Goal: Task Accomplishment & Management: Use online tool/utility

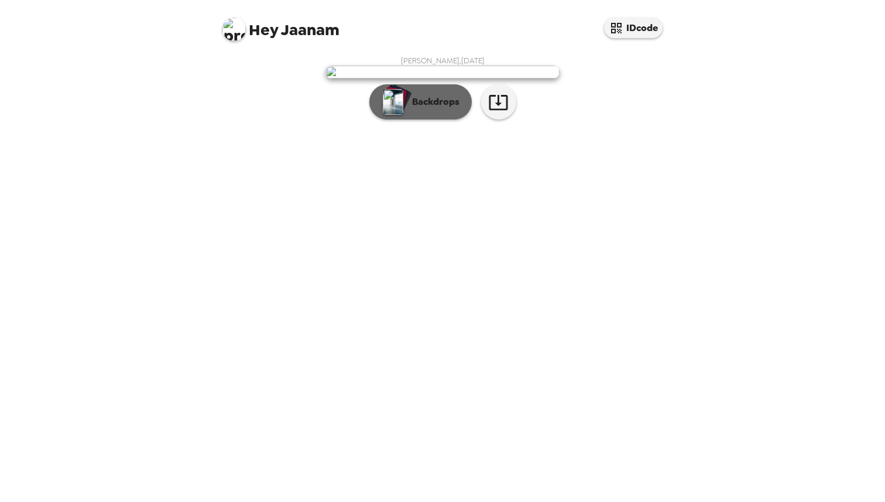
click at [443, 109] on p "Backdrops" at bounding box center [432, 102] width 53 height 14
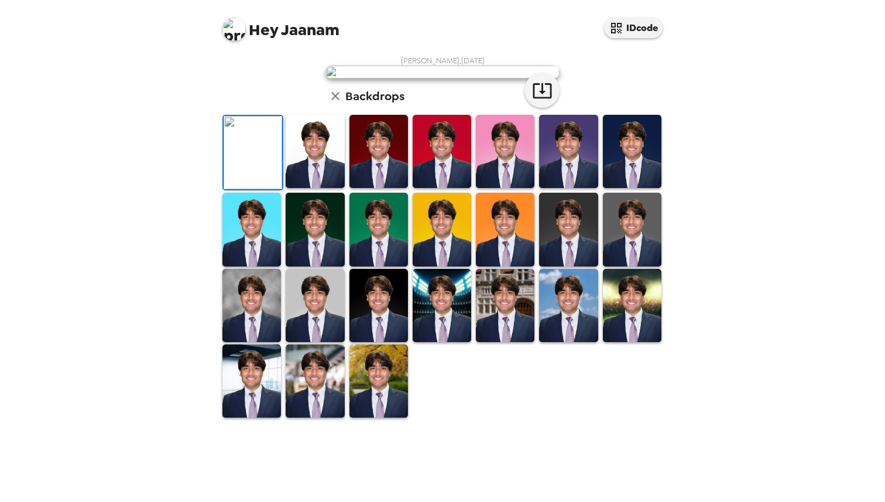
scroll to position [207, 0]
click at [321, 342] on img at bounding box center [315, 305] width 59 height 73
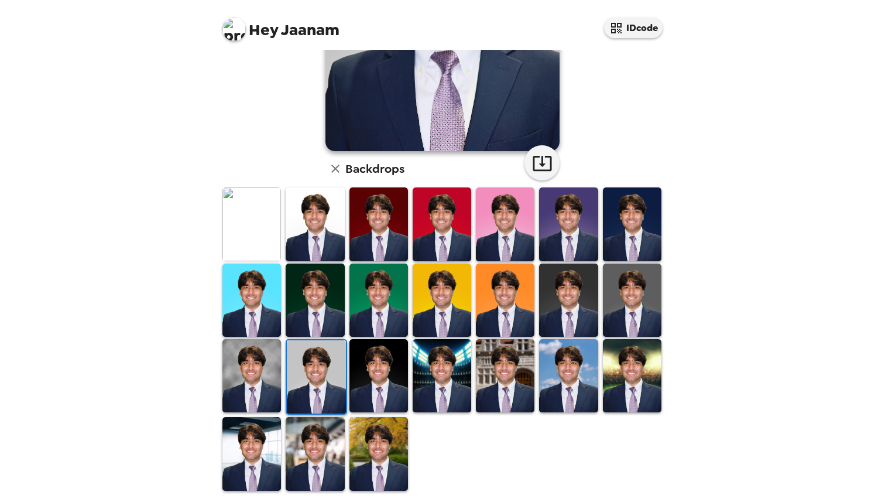
click at [270, 376] on img at bounding box center [251, 375] width 59 height 73
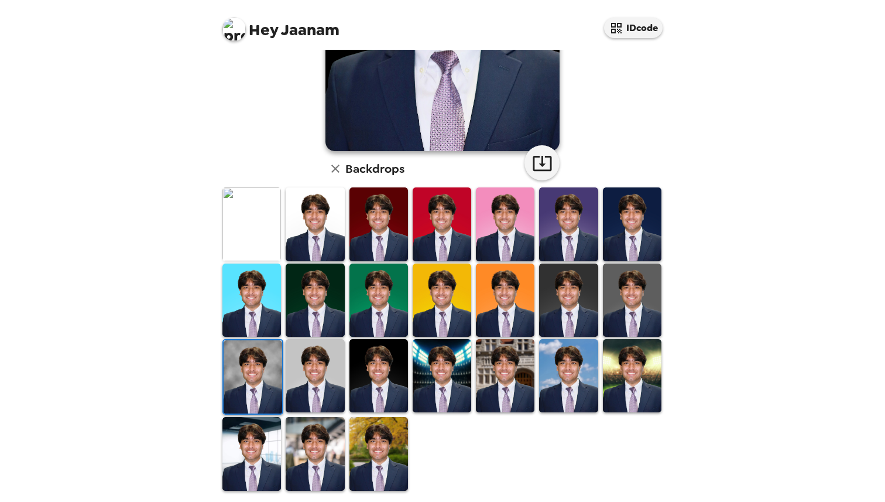
click at [313, 375] on img at bounding box center [315, 375] width 59 height 73
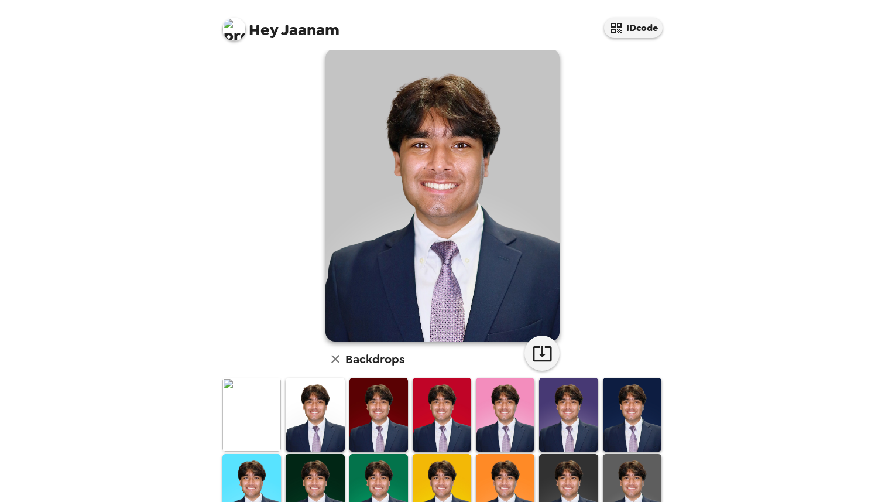
scroll to position [0, 0]
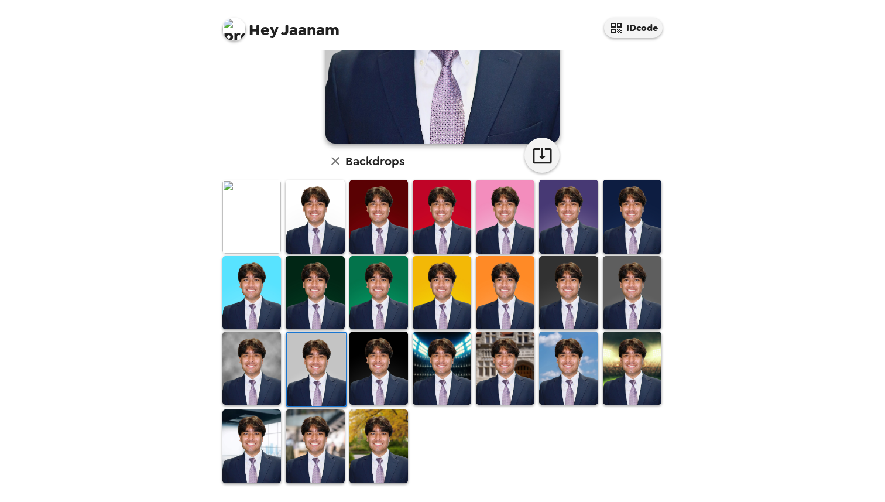
click at [253, 375] on img at bounding box center [251, 367] width 59 height 73
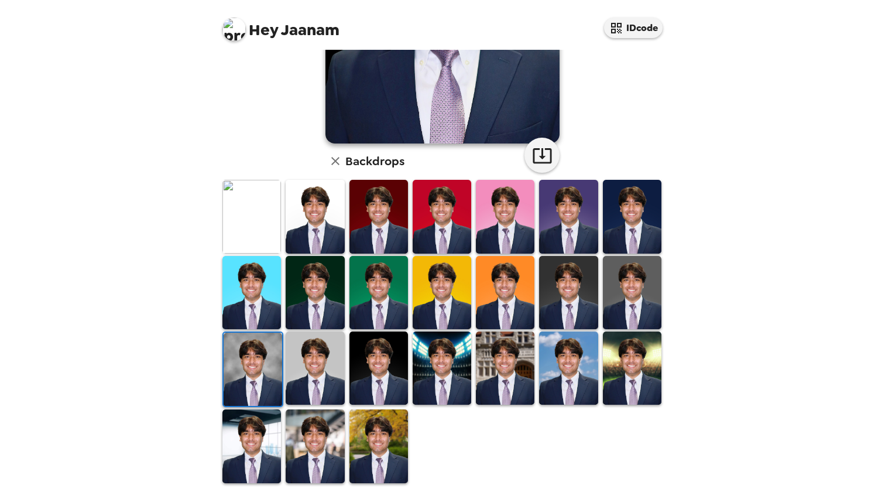
click at [263, 297] on img at bounding box center [251, 292] width 59 height 73
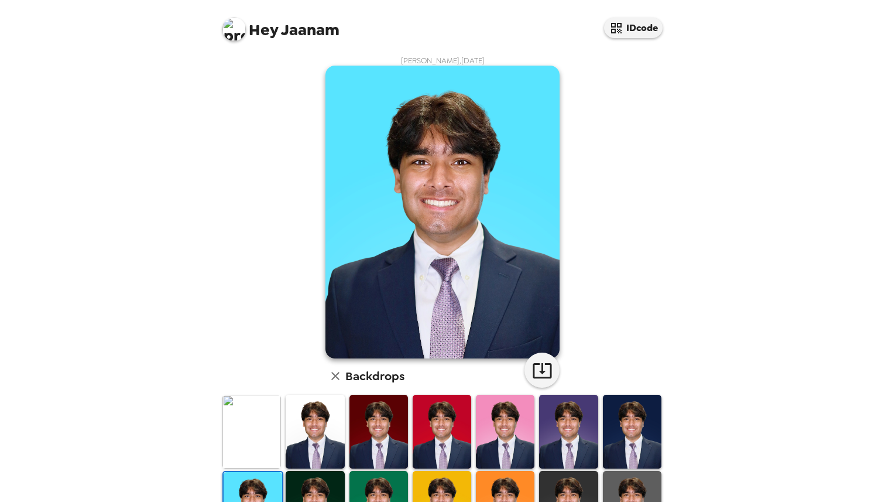
scroll to position [215, 0]
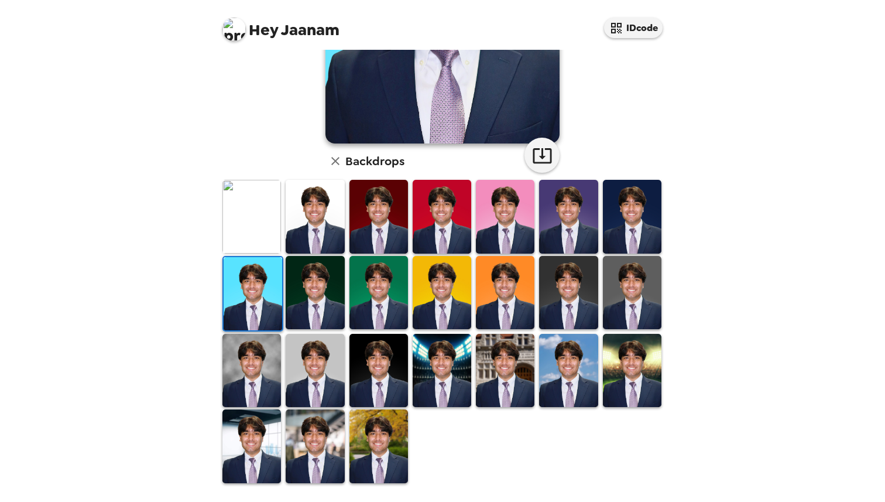
click at [635, 304] on img at bounding box center [632, 292] width 59 height 73
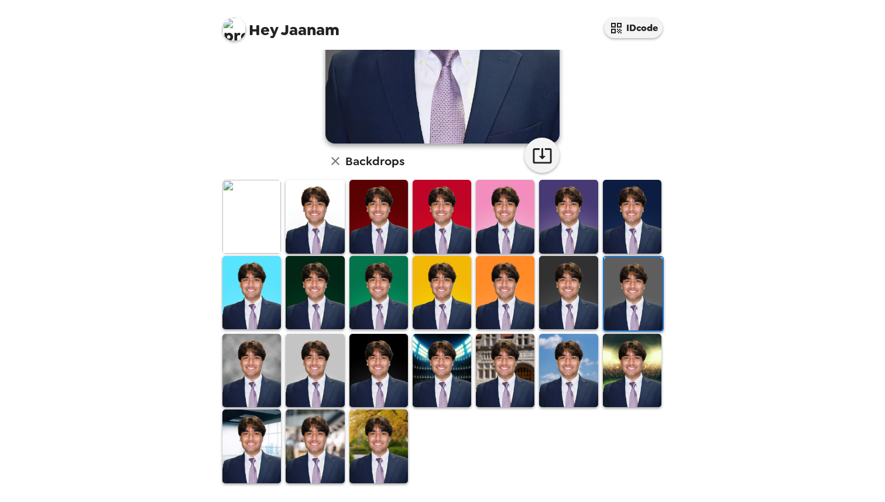
click at [317, 363] on img at bounding box center [315, 370] width 59 height 73
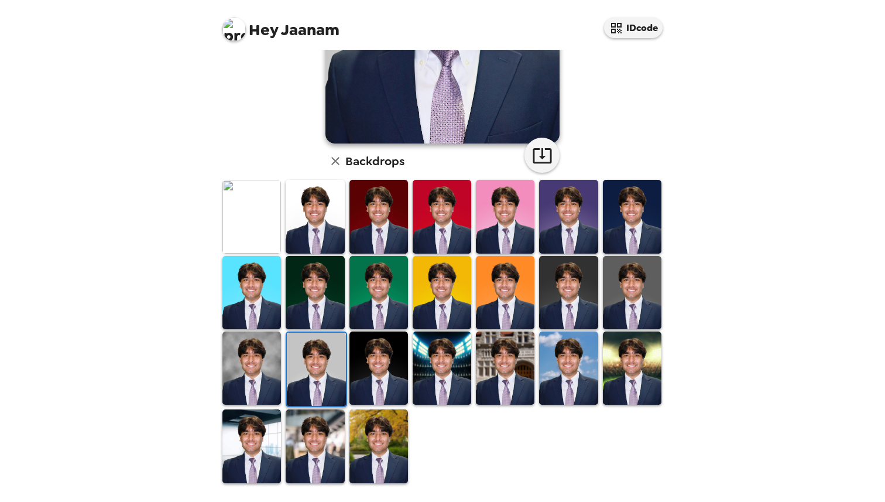
click at [316, 217] on img at bounding box center [315, 216] width 59 height 73
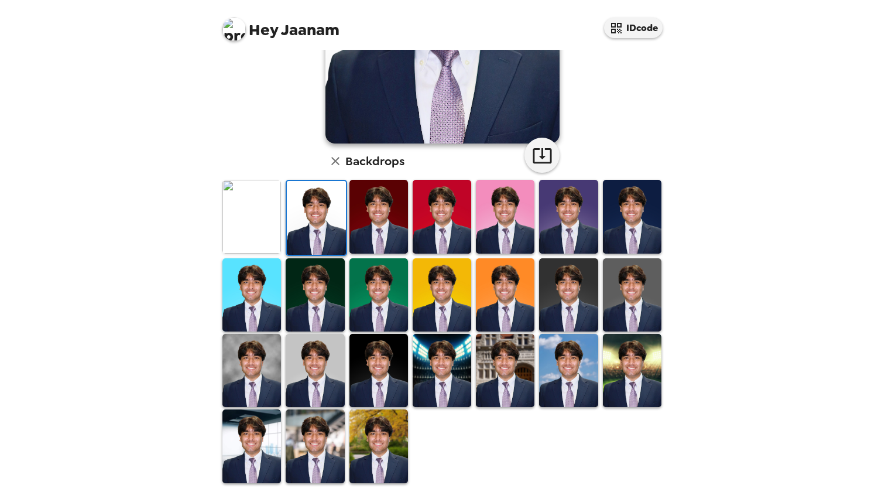
click at [309, 362] on img at bounding box center [315, 370] width 59 height 73
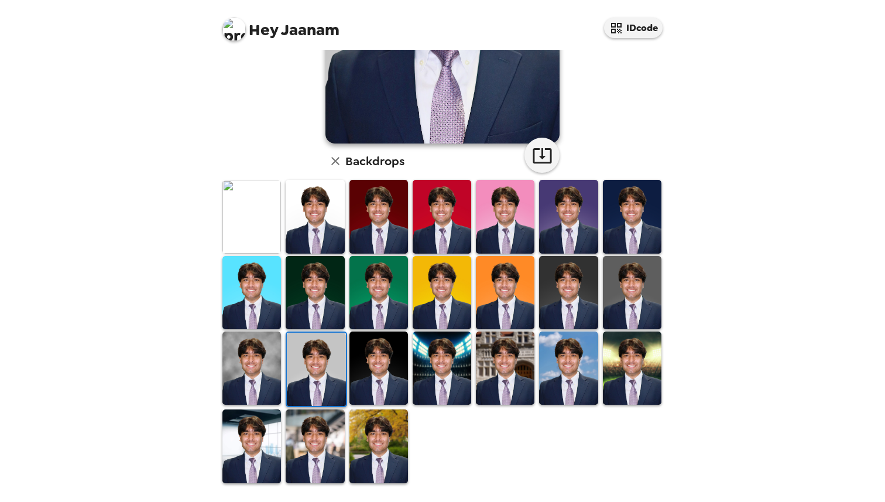
click at [255, 363] on img at bounding box center [251, 367] width 59 height 73
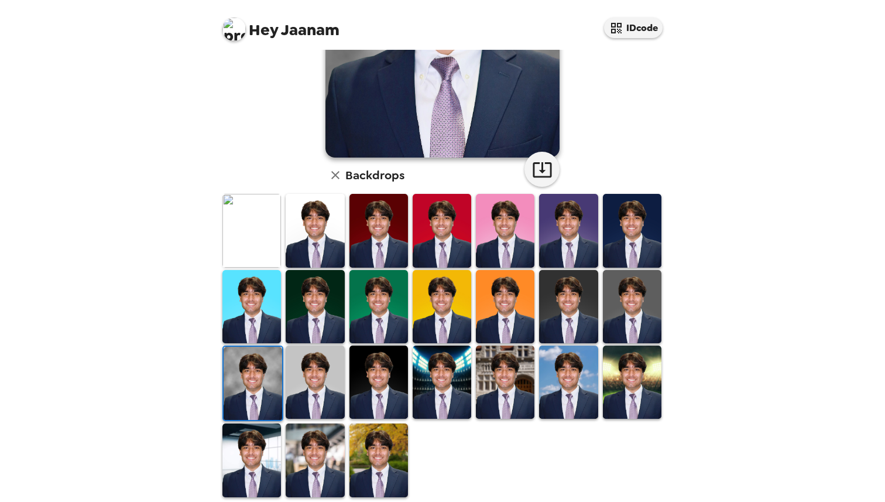
scroll to position [0, 0]
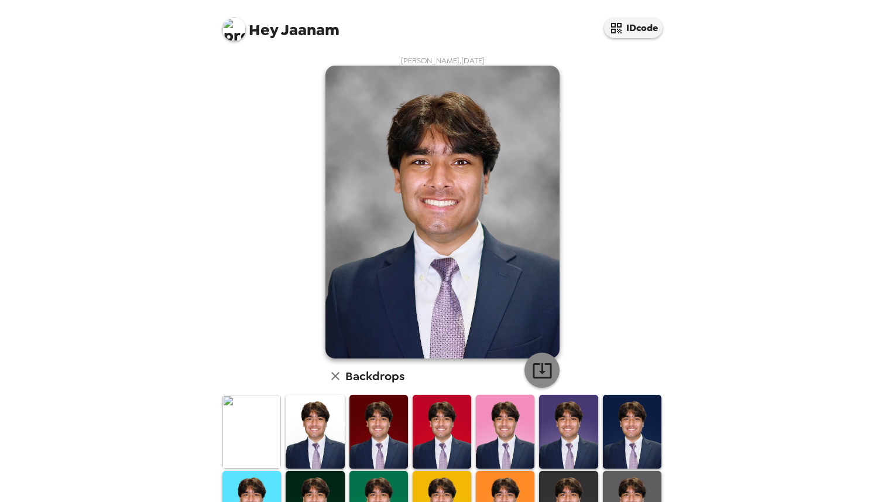
click at [547, 369] on icon "button" at bounding box center [542, 370] width 20 height 20
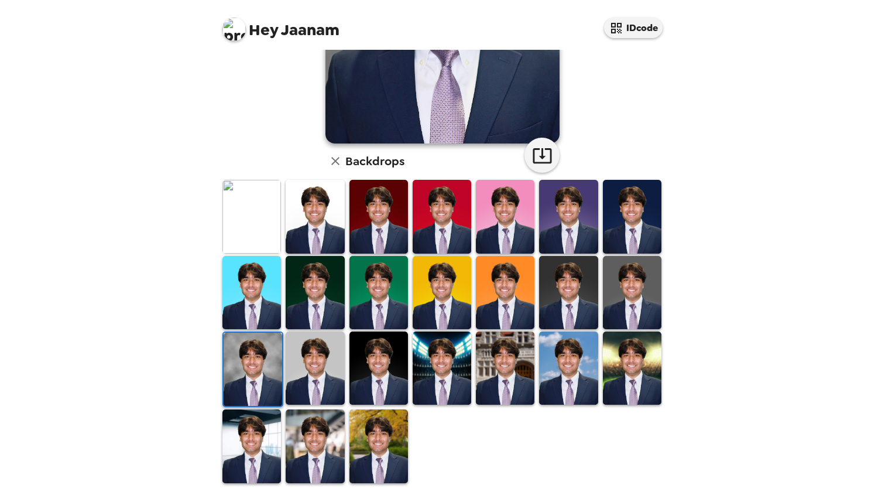
click at [260, 217] on img at bounding box center [251, 216] width 59 height 73
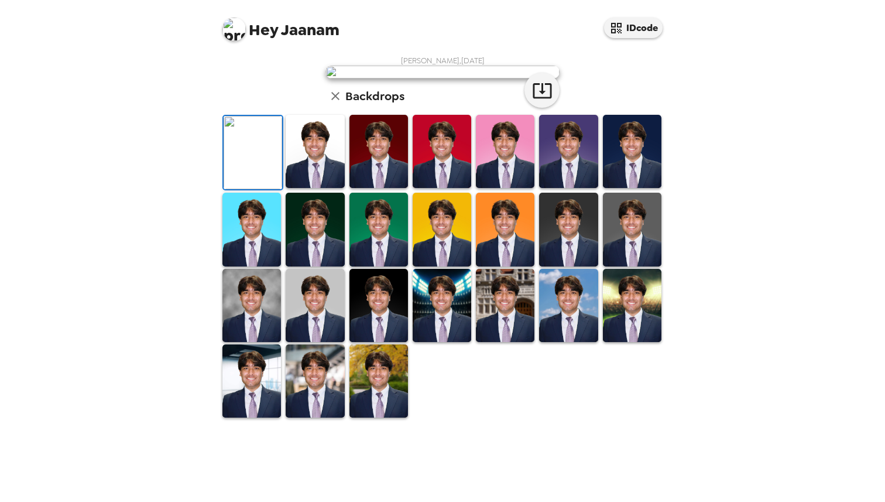
click at [335, 188] on img at bounding box center [315, 151] width 59 height 73
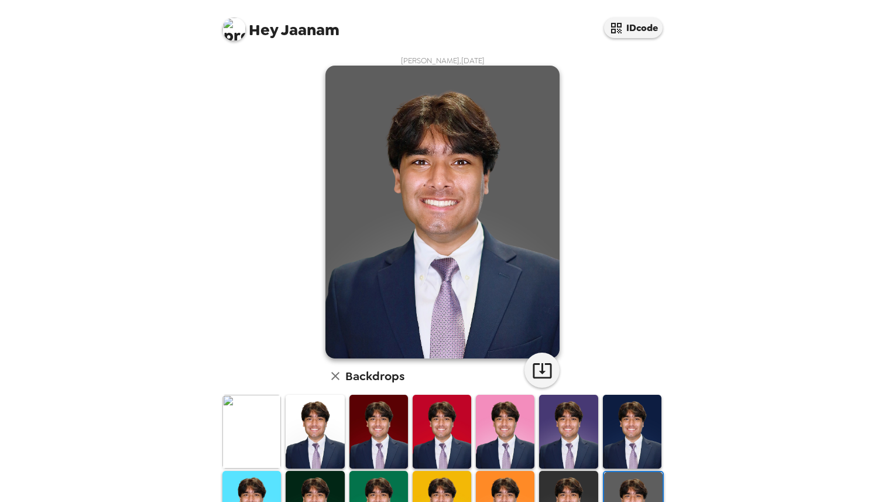
scroll to position [194, 0]
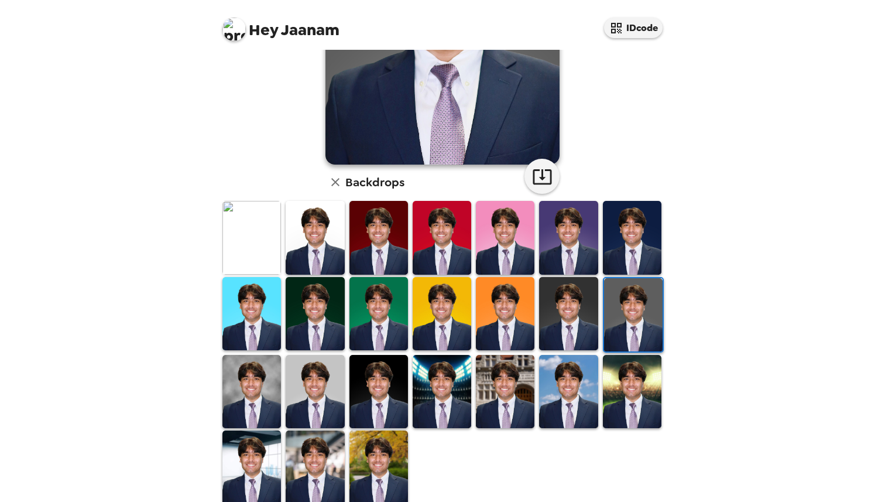
click at [237, 24] on img at bounding box center [233, 29] width 23 height 23
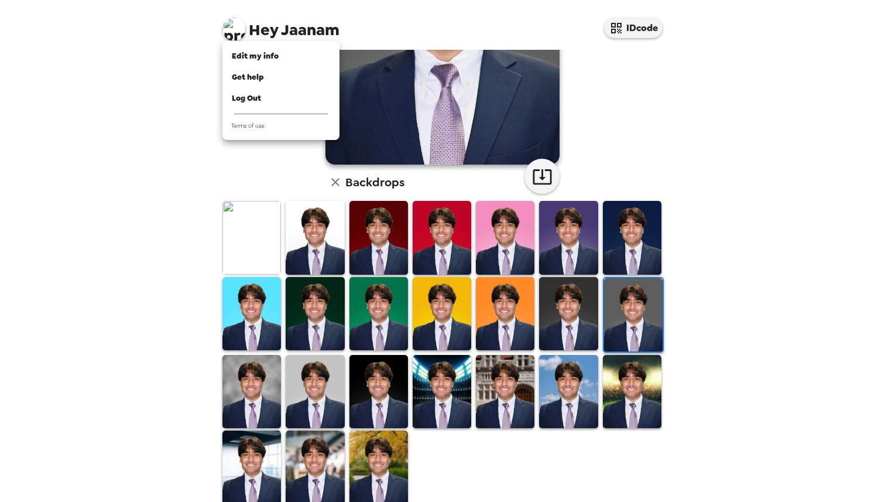
click at [173, 189] on div at bounding box center [442, 251] width 885 height 502
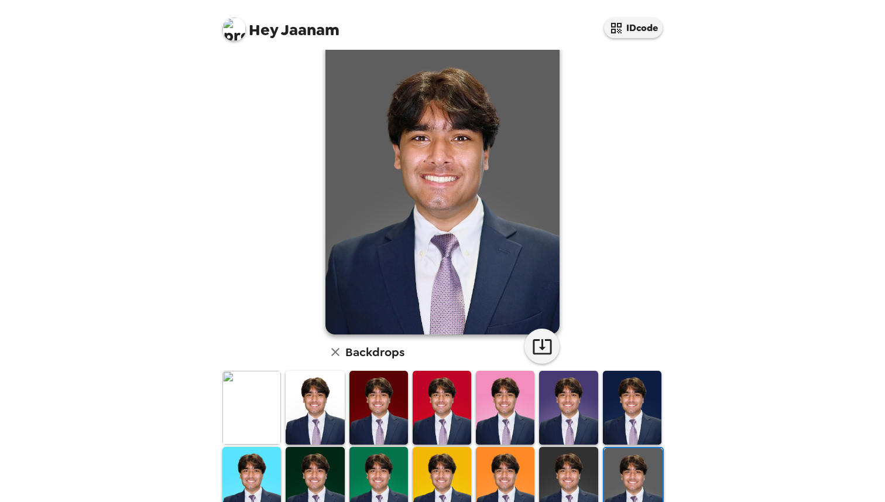
scroll to position [39, 0]
